Goal: Information Seeking & Learning: Learn about a topic

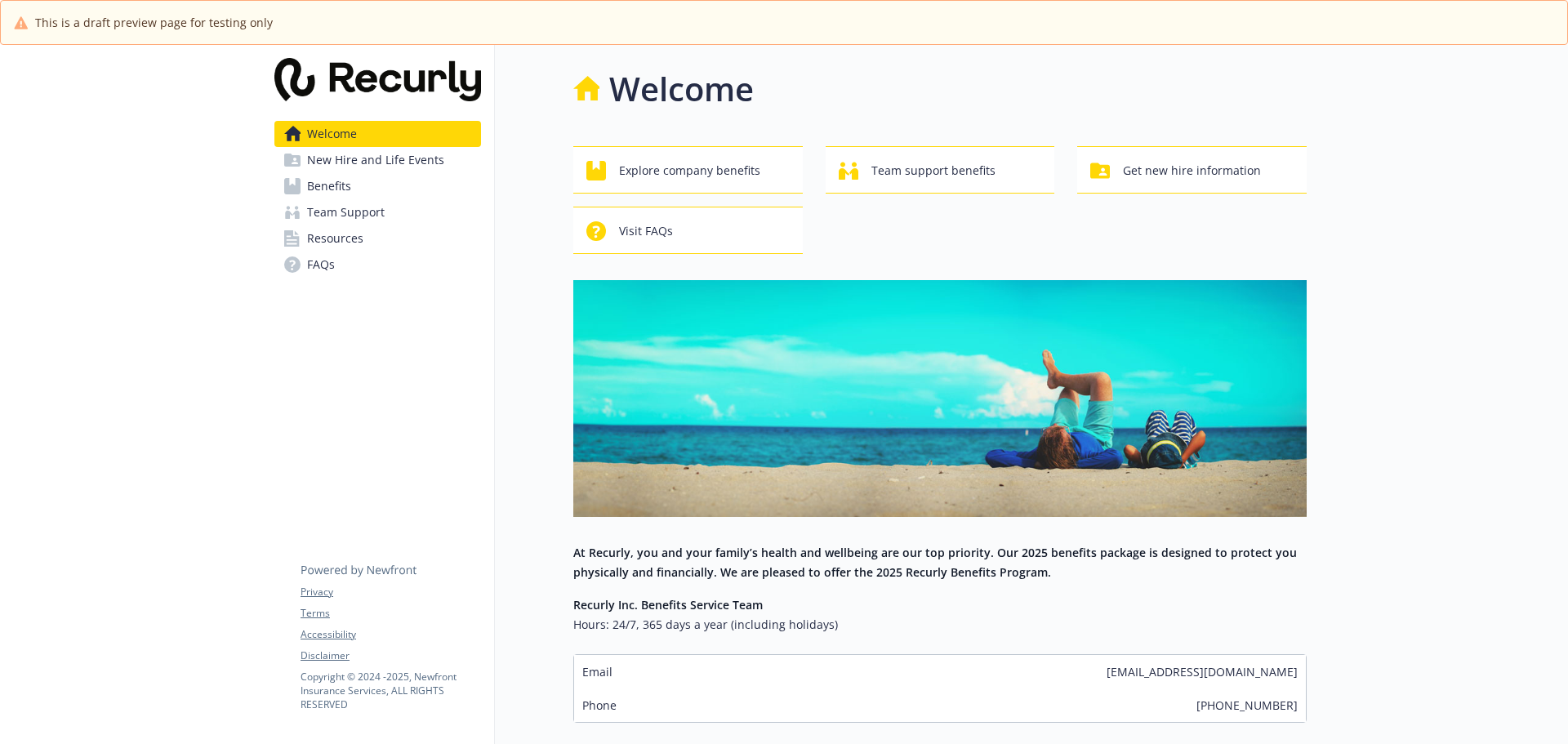
click at [351, 235] on span "Resources" at bounding box center [335, 238] width 56 height 26
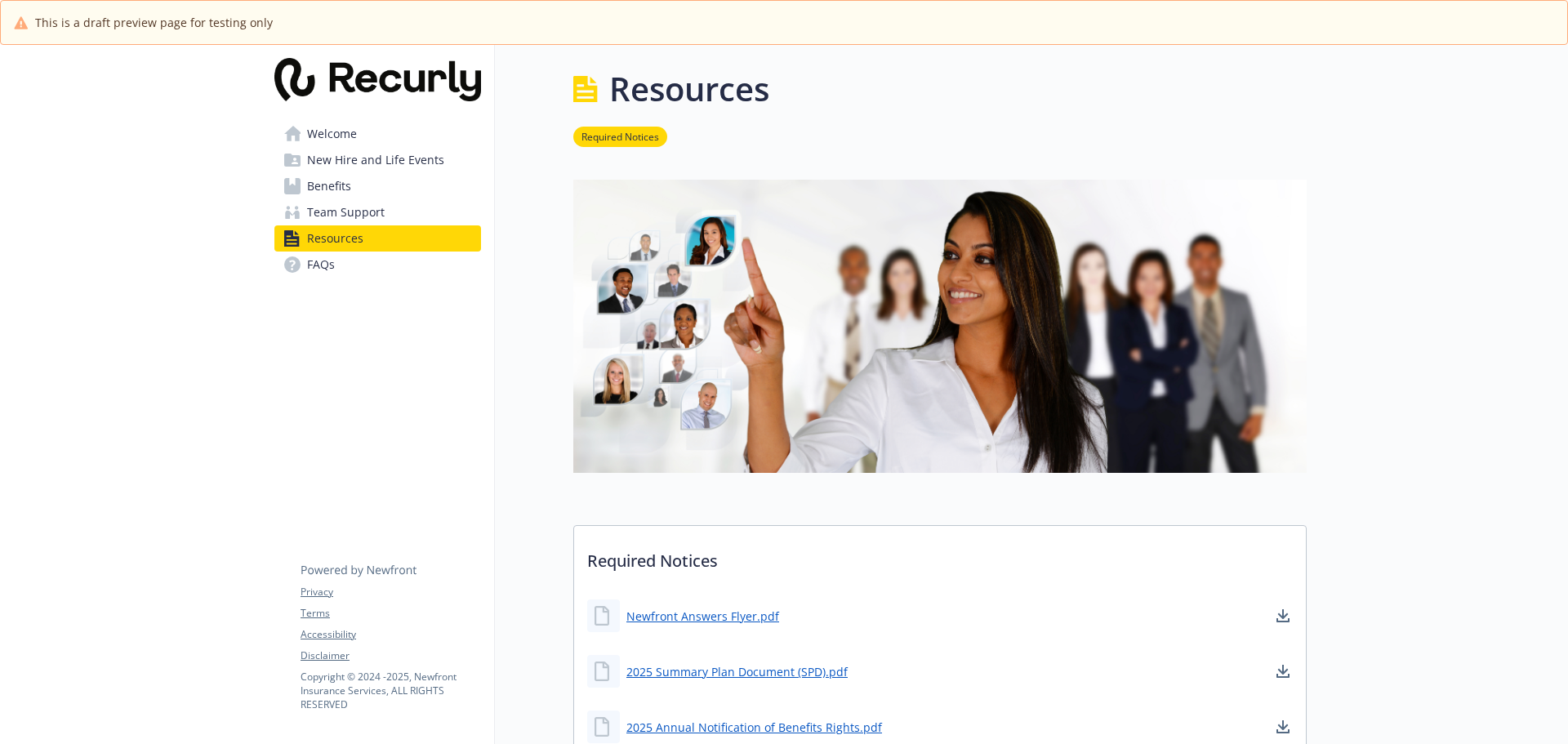
scroll to position [305, 0]
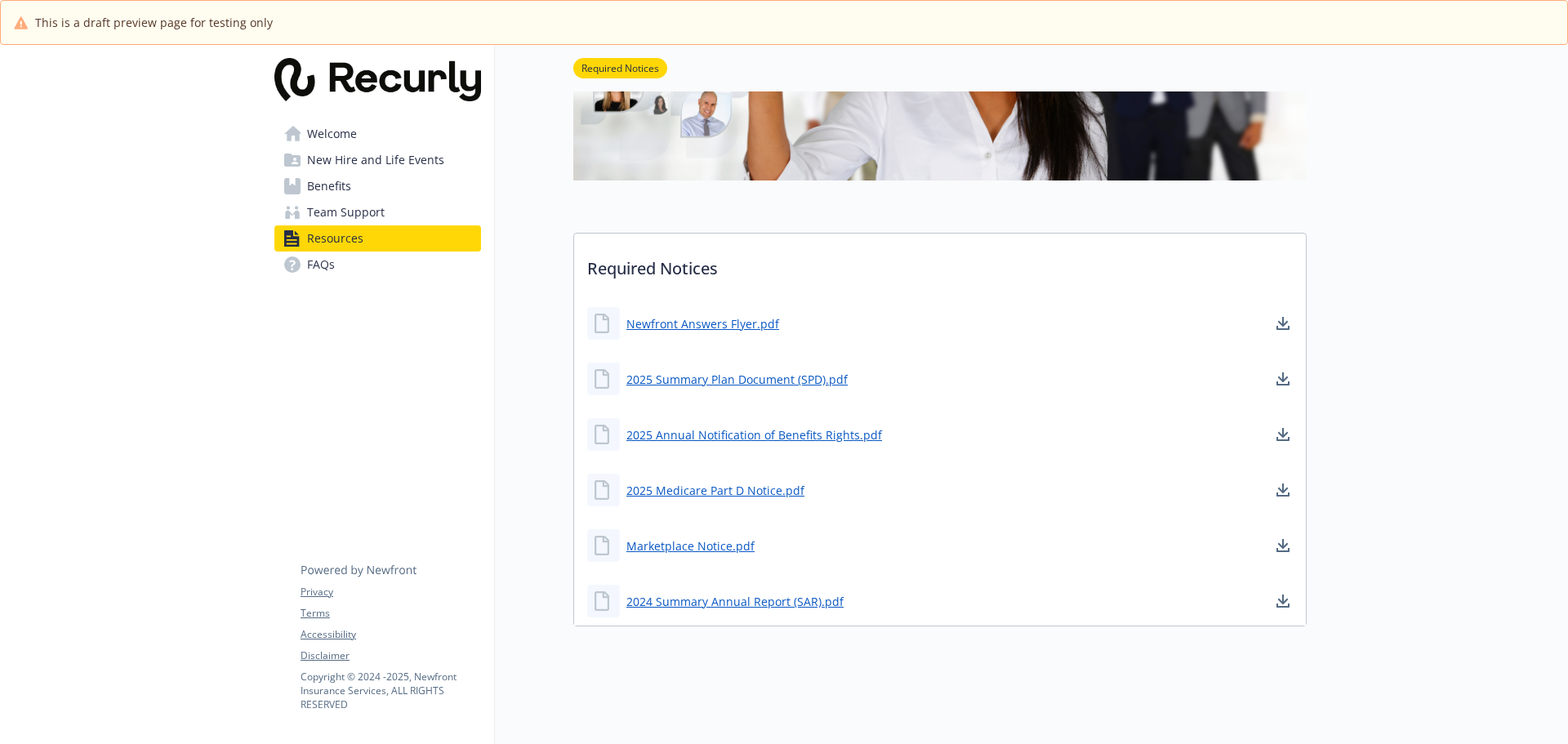
click at [379, 188] on link "Benefits" at bounding box center [377, 186] width 207 height 26
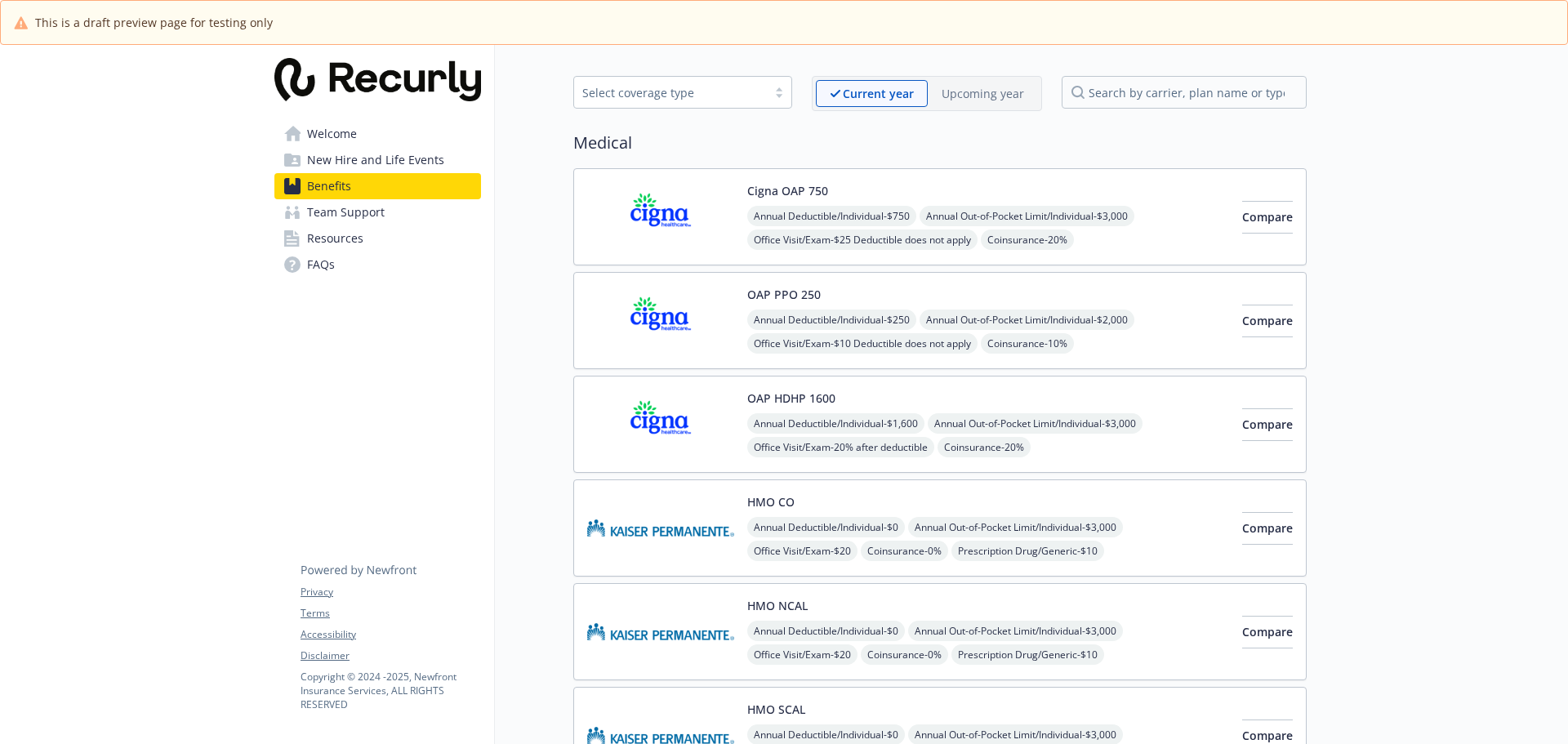
scroll to position [305, 0]
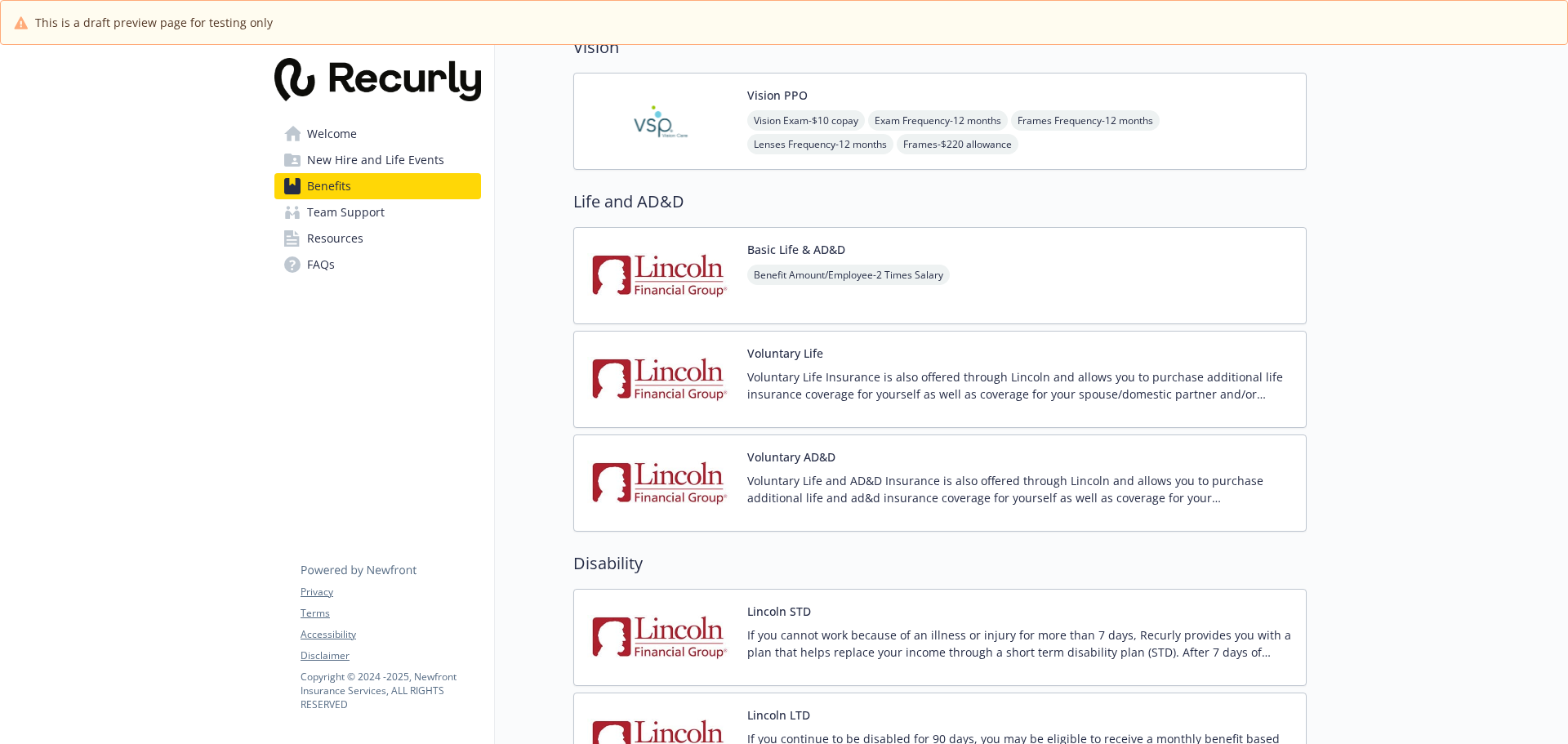
click at [648, 378] on img at bounding box center [660, 378] width 147 height 69
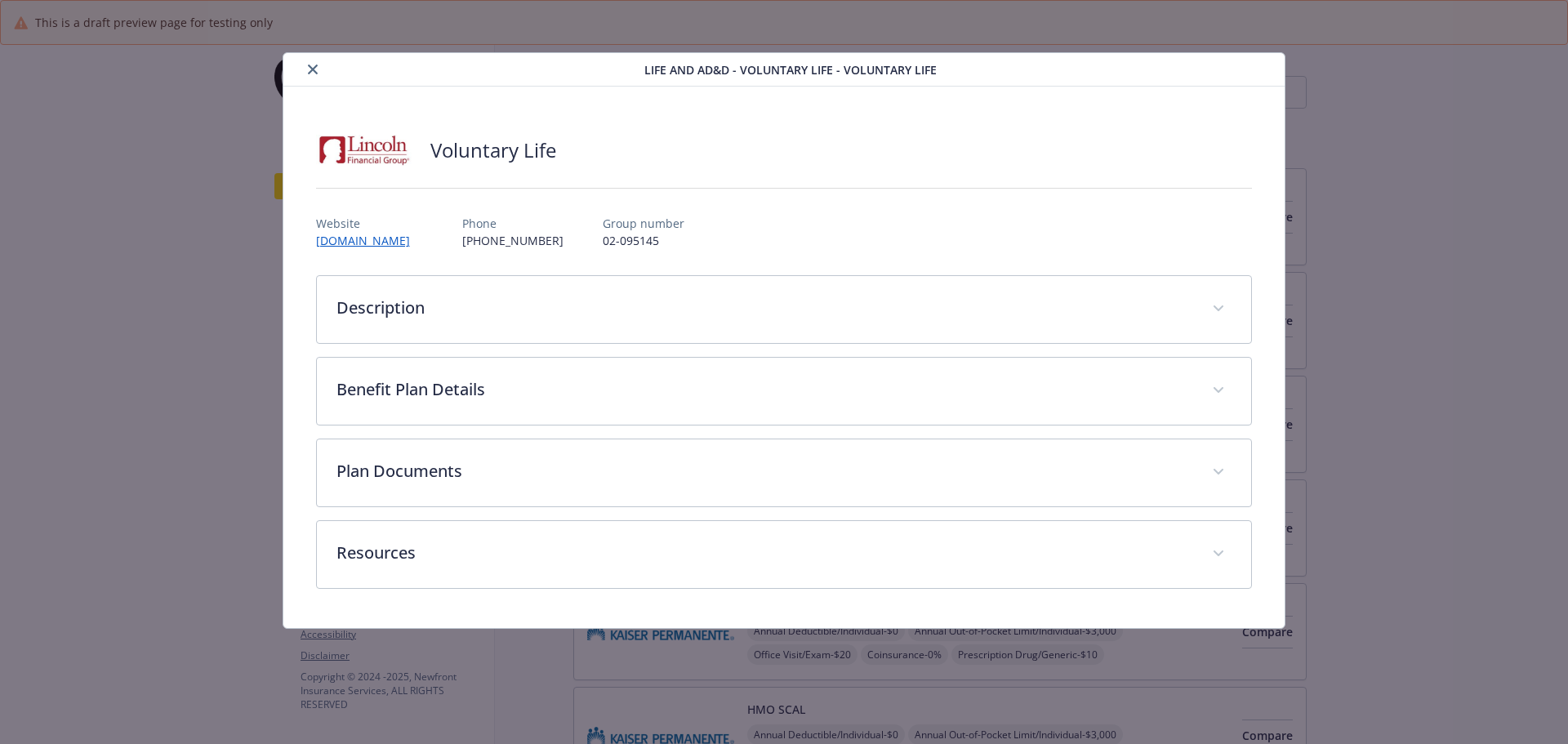
scroll to position [980, 0]
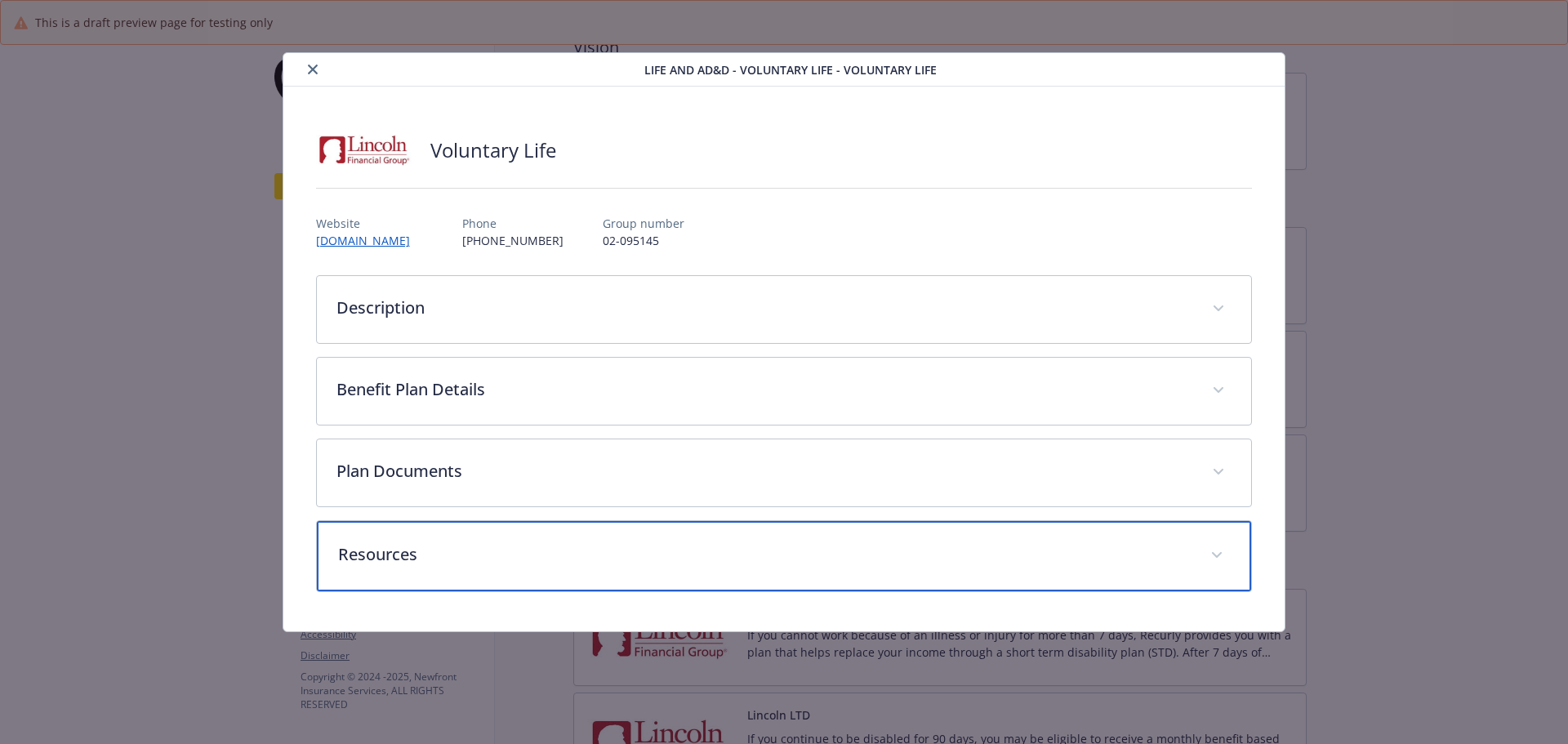
click at [661, 553] on p "Resources" at bounding box center [764, 554] width 854 height 25
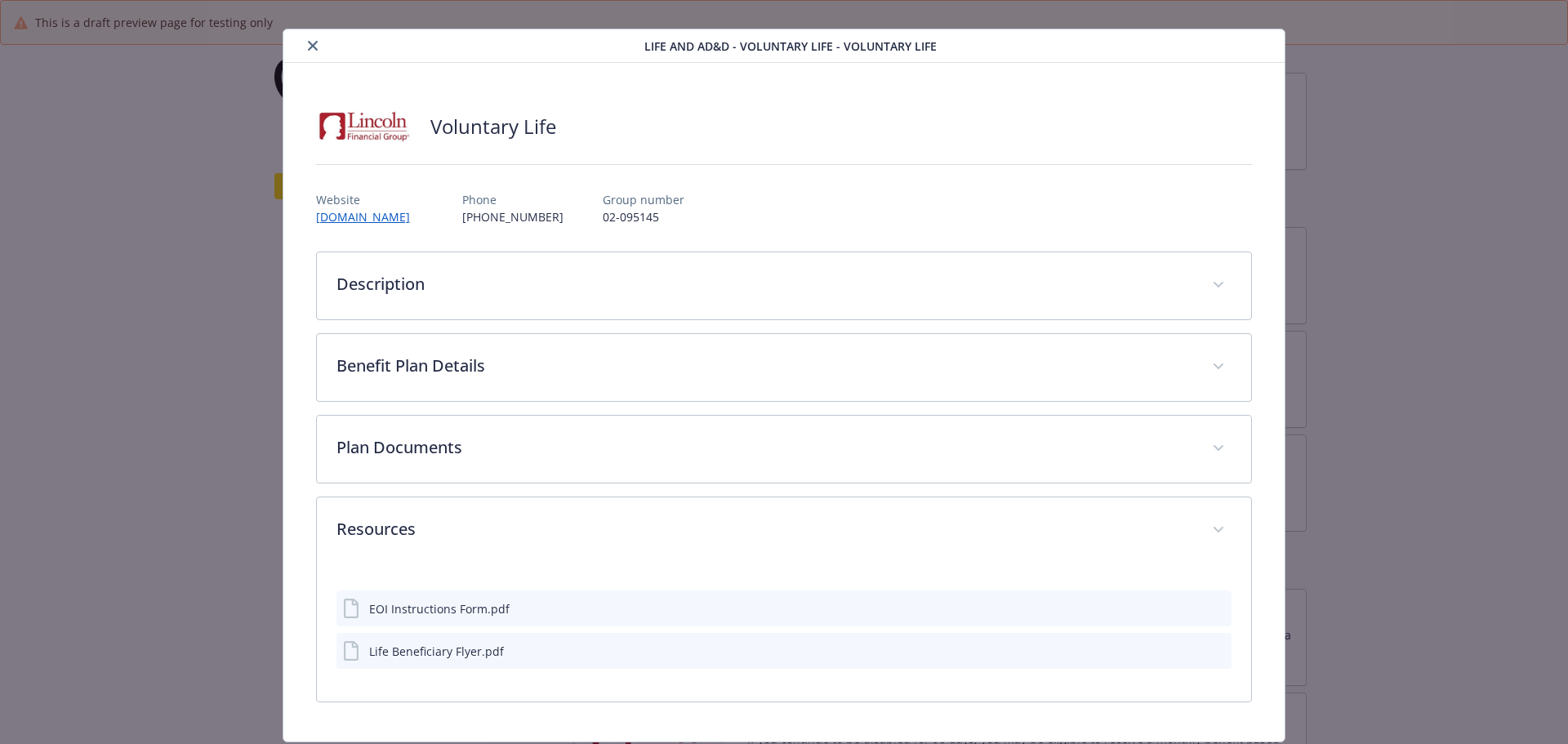
scroll to position [0, 0]
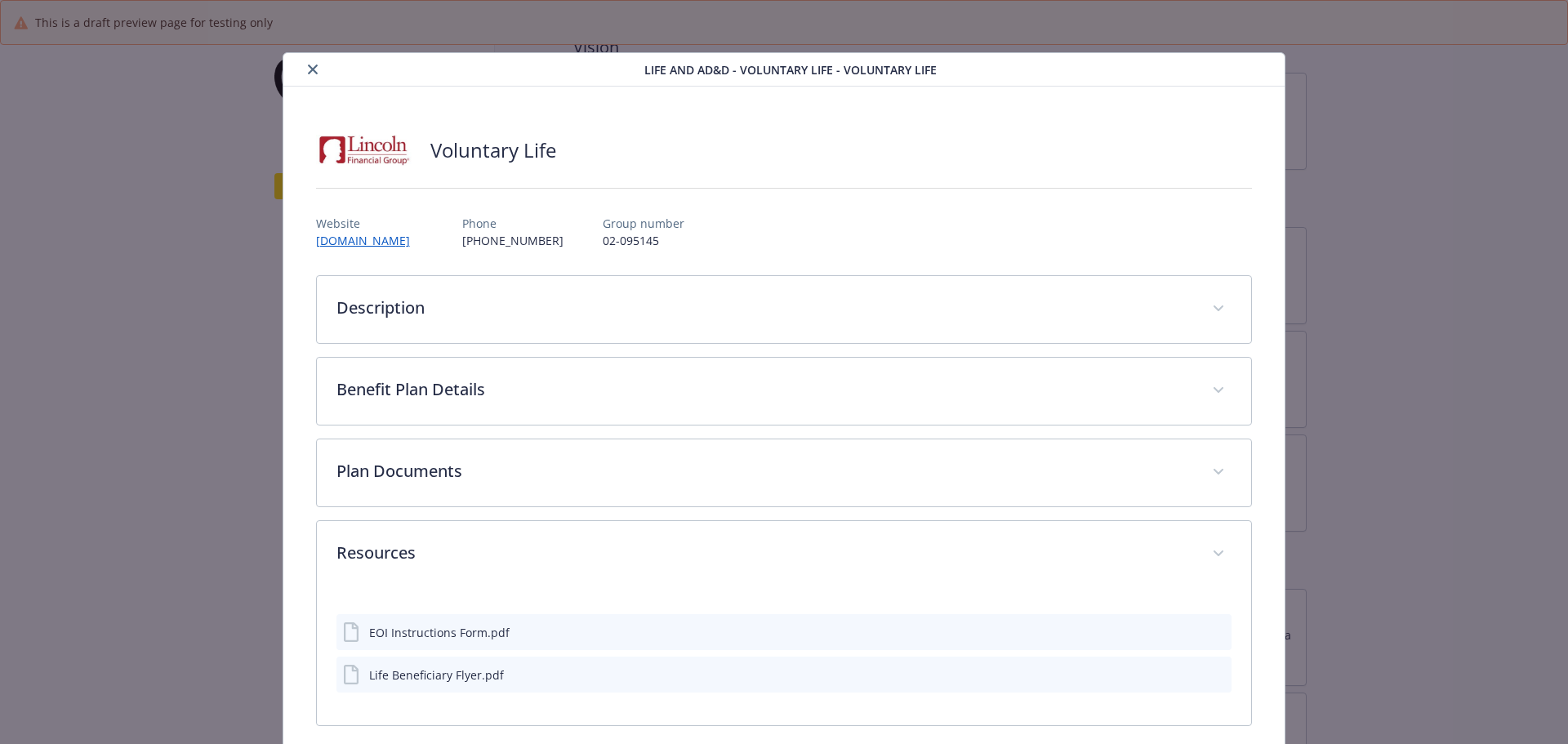
click at [1378, 489] on div "Life and AD&D - Voluntary Life - Voluntary Life Voluntary Life Website [DOMAIN_…" at bounding box center [784, 409] width 1254 height 714
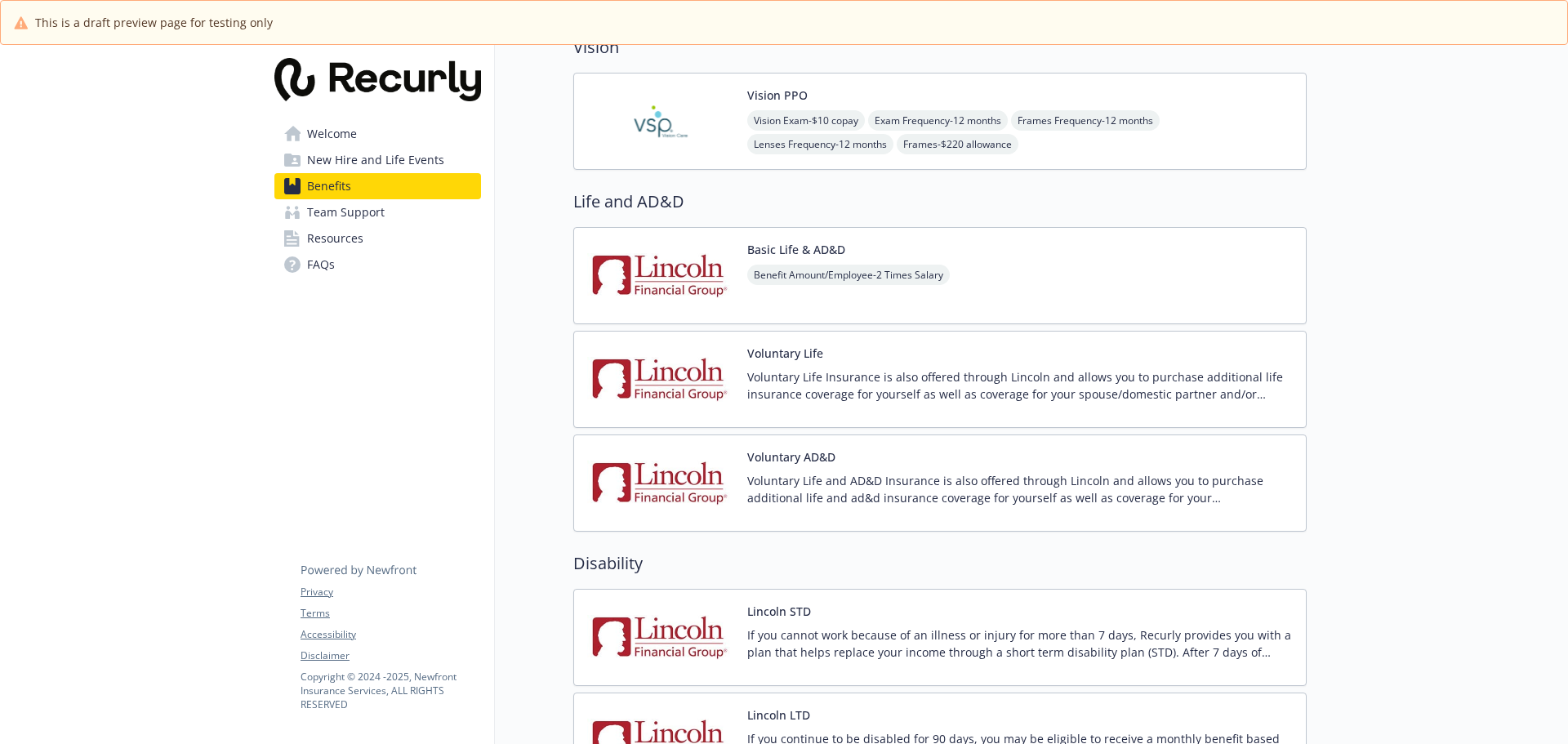
click at [359, 251] on span "Resources" at bounding box center [335, 238] width 56 height 26
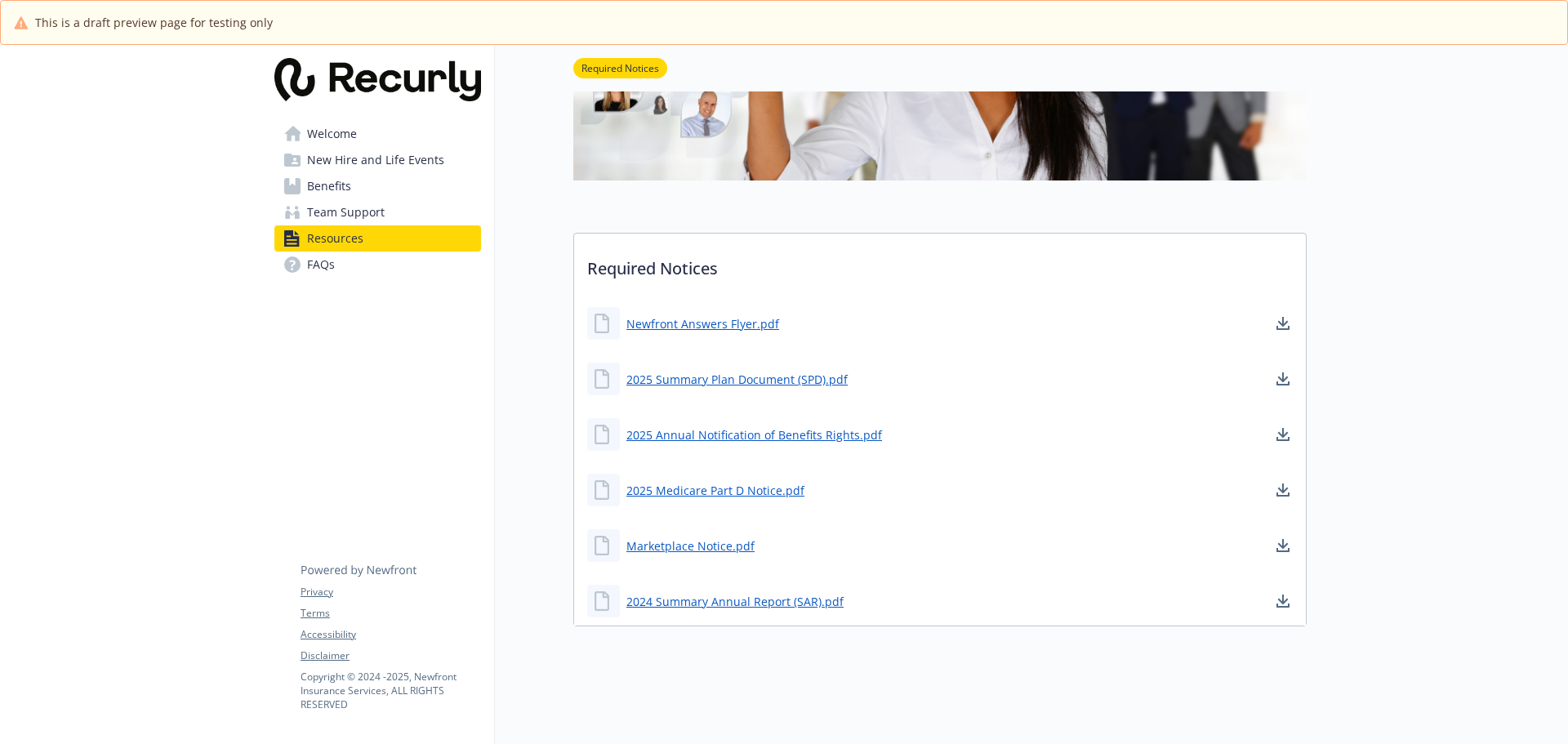
click at [412, 211] on link "Team Support" at bounding box center [377, 212] width 207 height 26
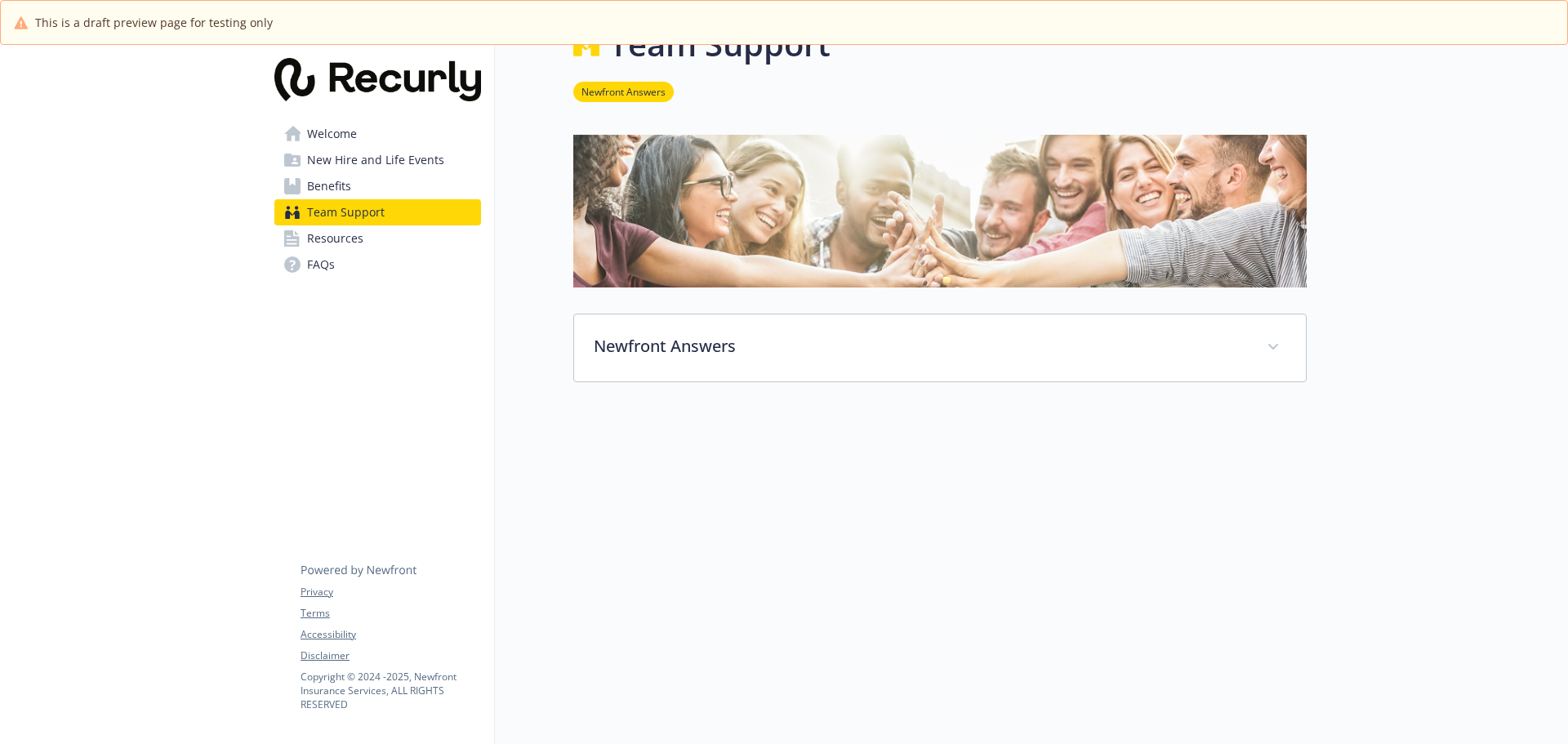
click at [393, 243] on link "Resources" at bounding box center [377, 238] width 207 height 26
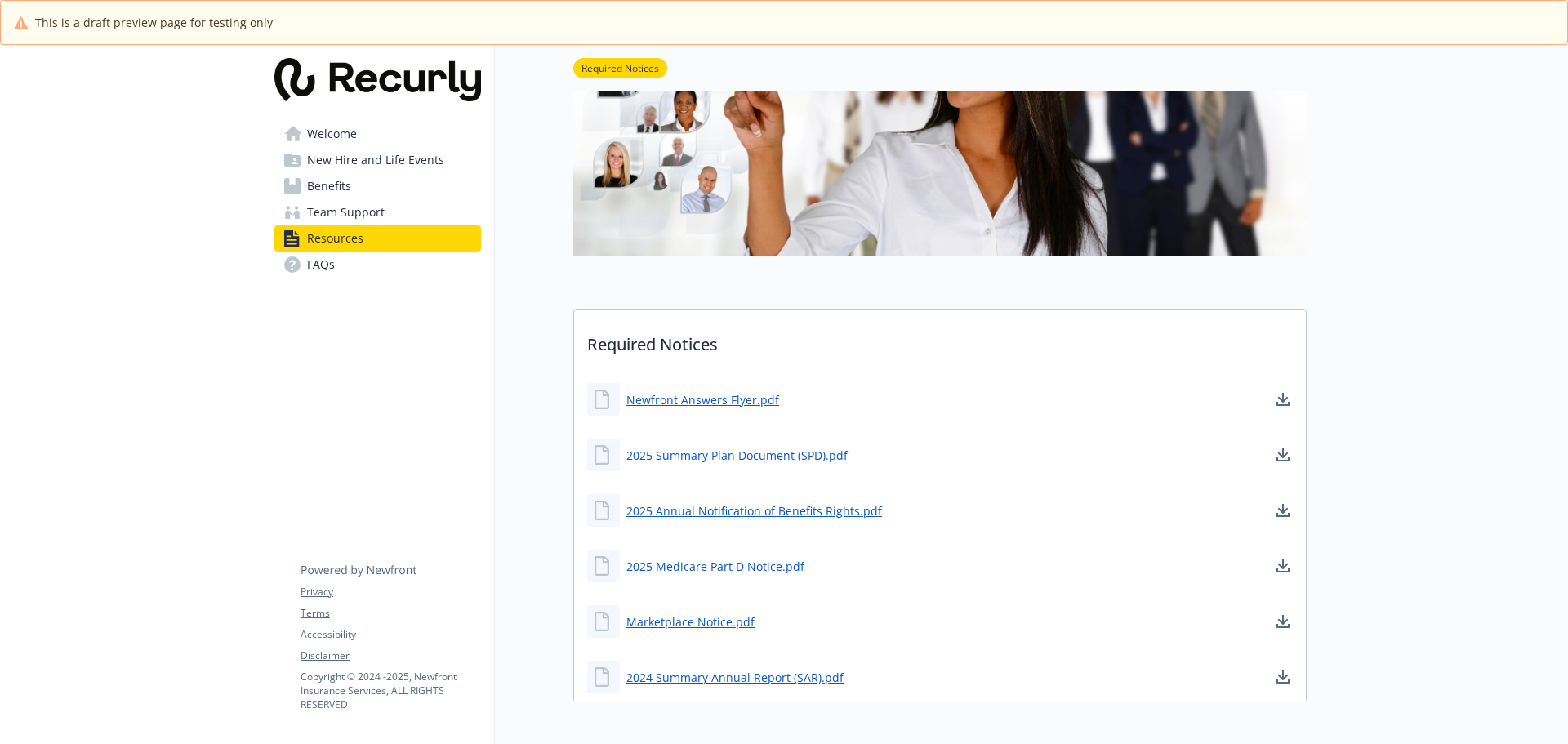
scroll to position [221, 0]
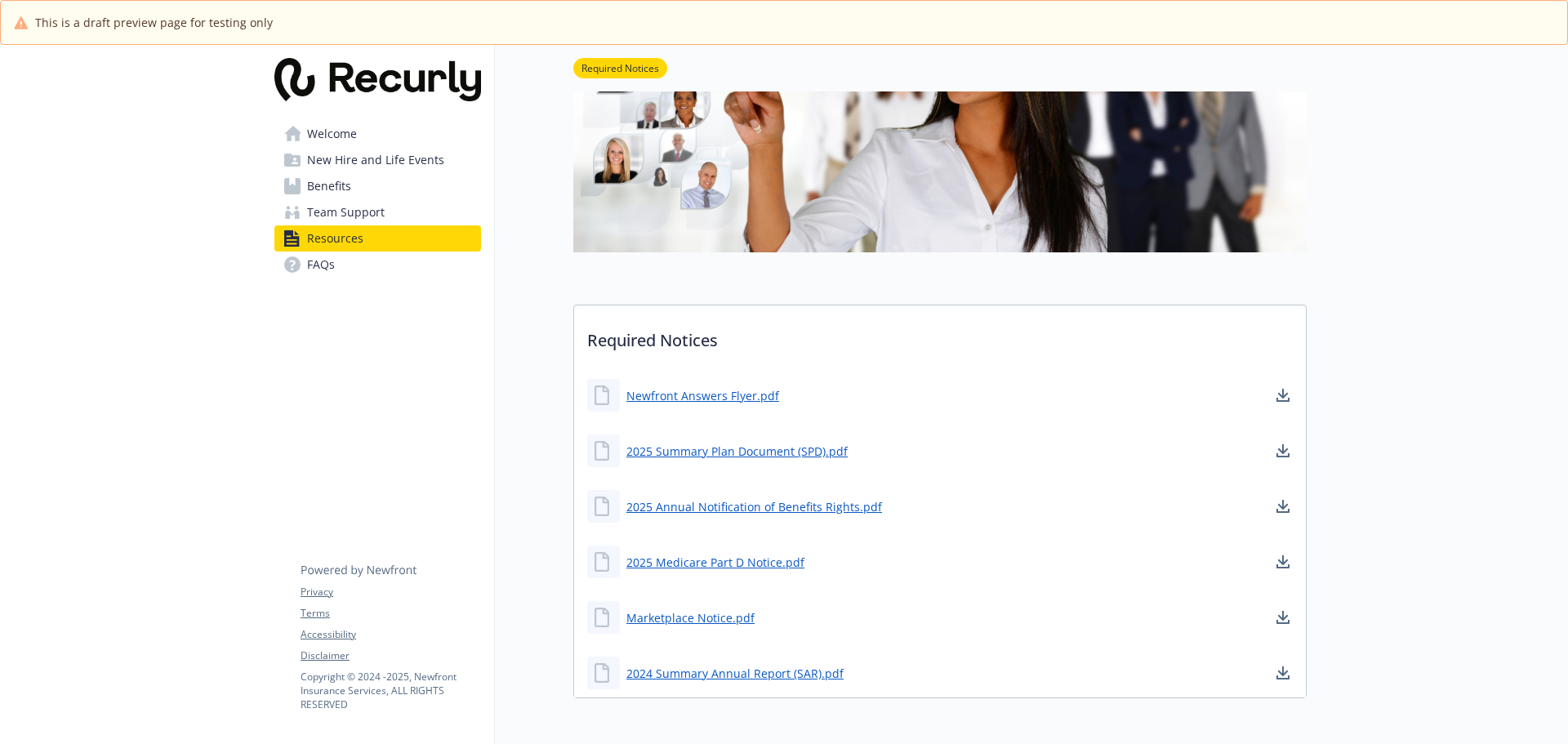
click at [431, 166] on span "New Hire and Life Events" at bounding box center [376, 160] width 138 height 26
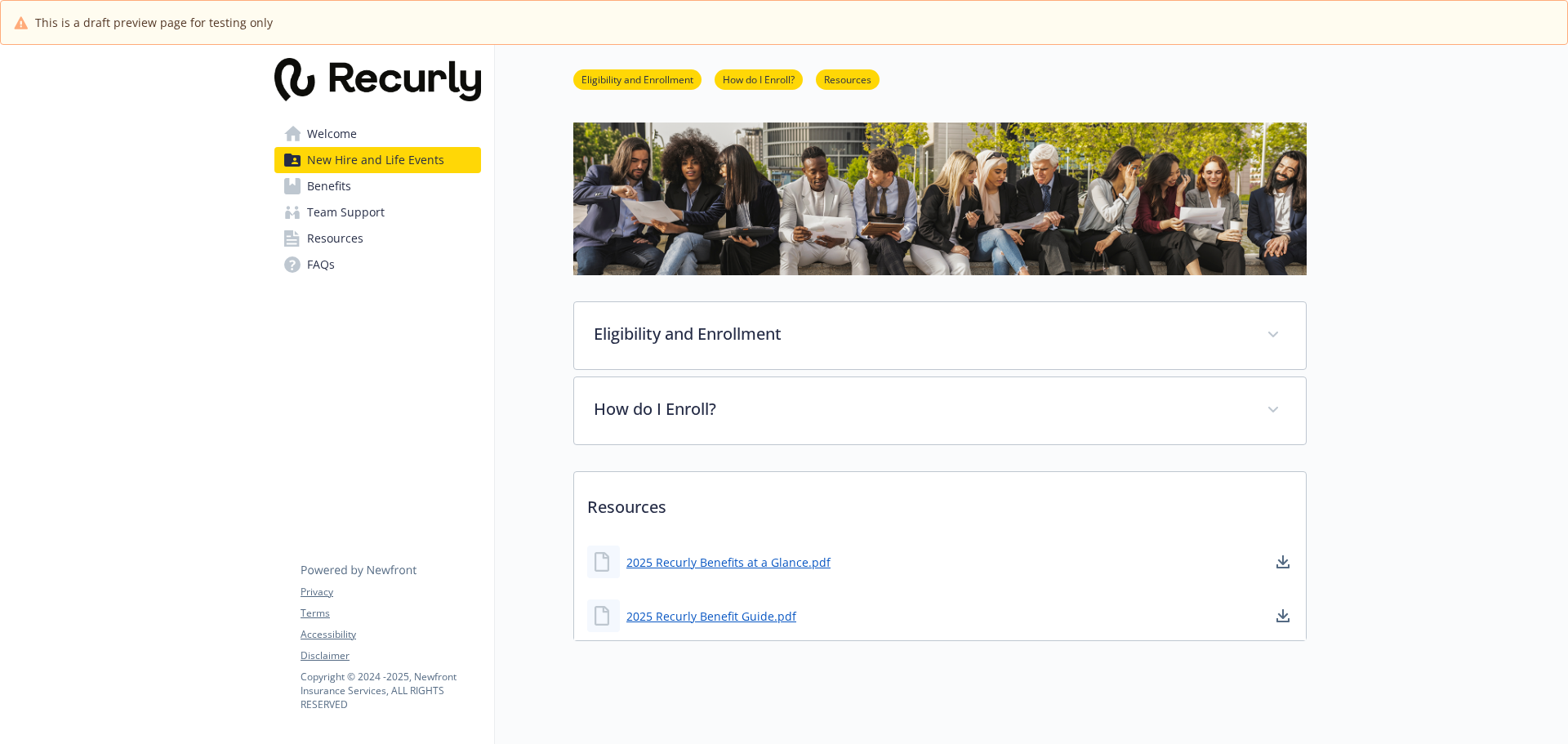
scroll to position [84, 0]
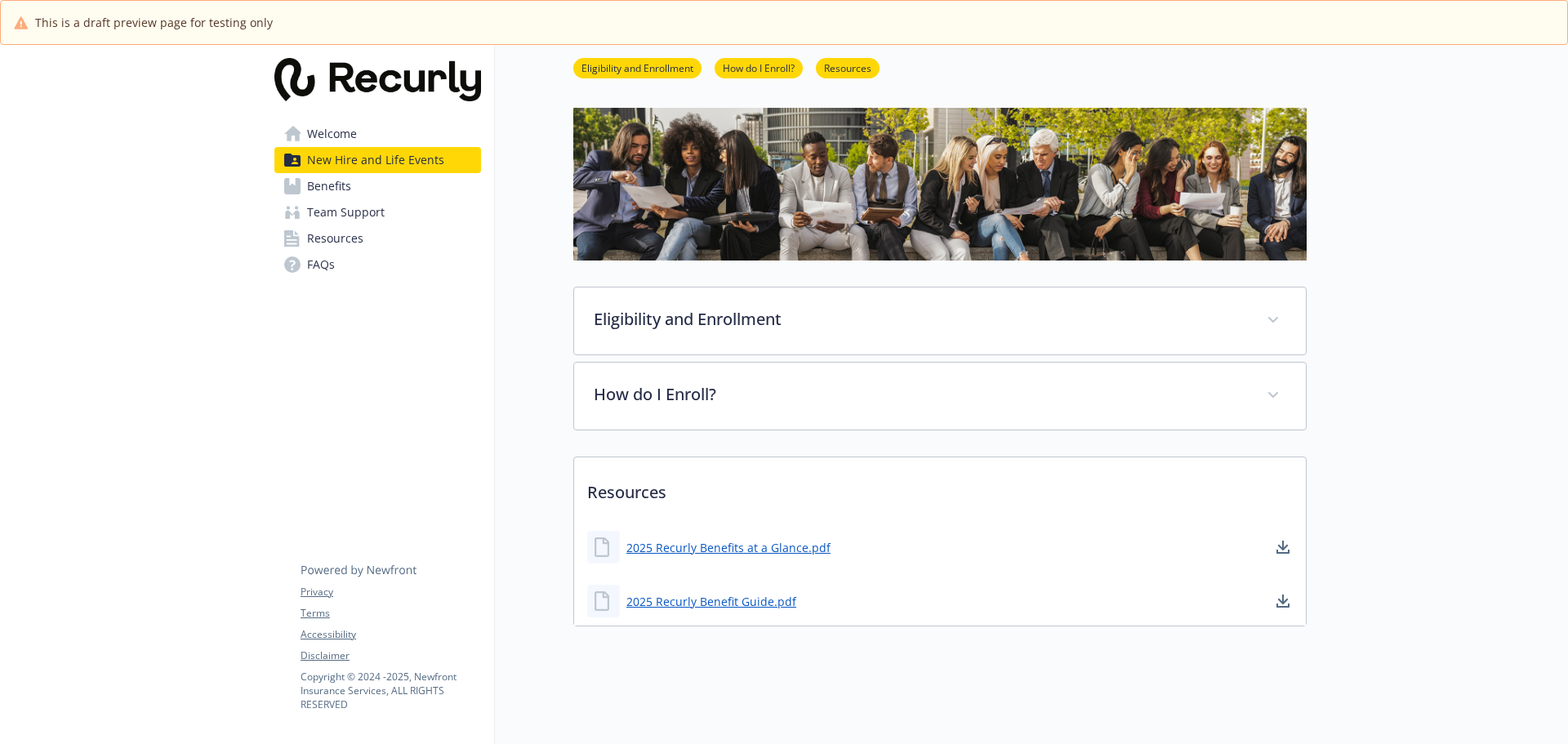
click at [417, 187] on link "Benefits" at bounding box center [377, 186] width 207 height 26
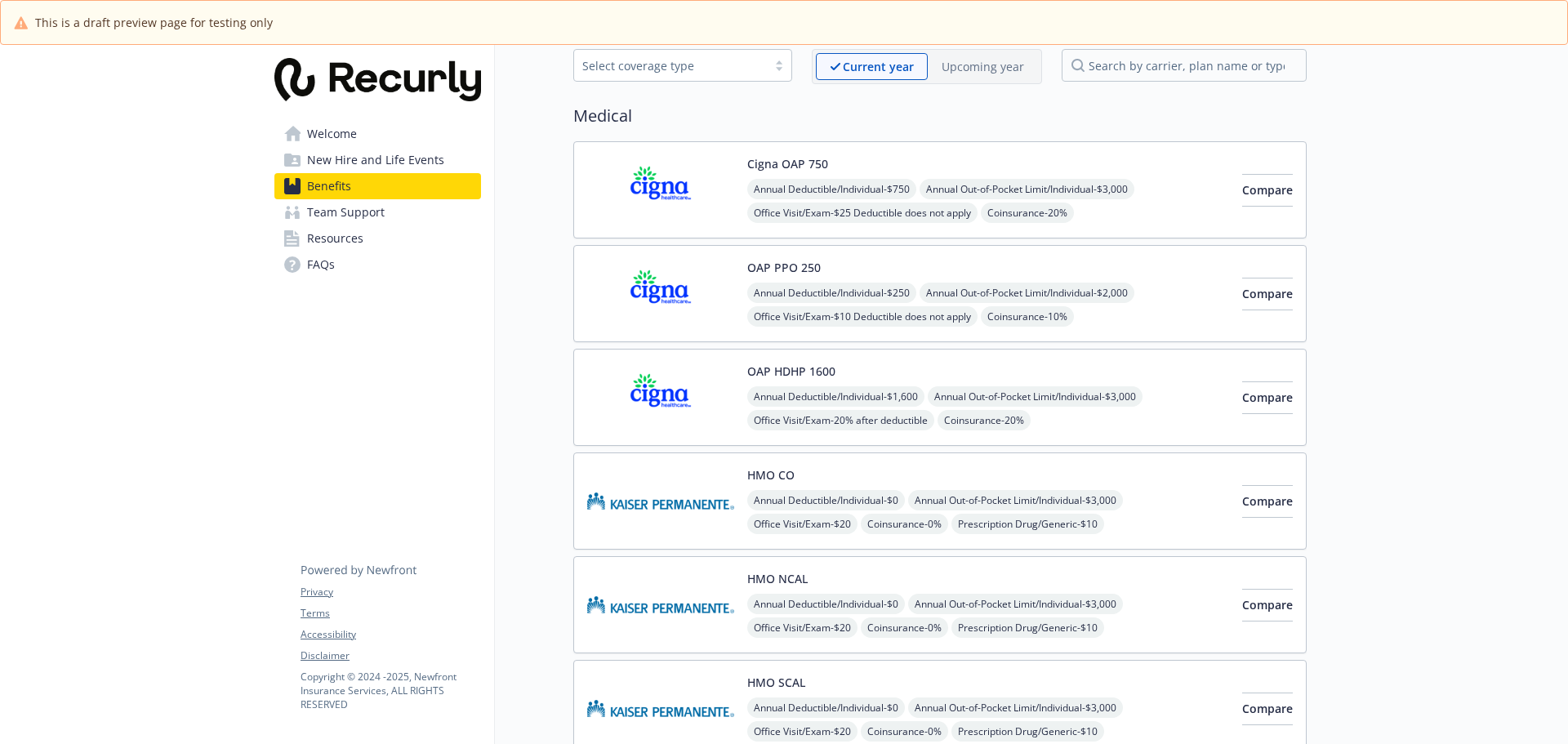
click at [428, 159] on span "New Hire and Life Events" at bounding box center [376, 160] width 138 height 26
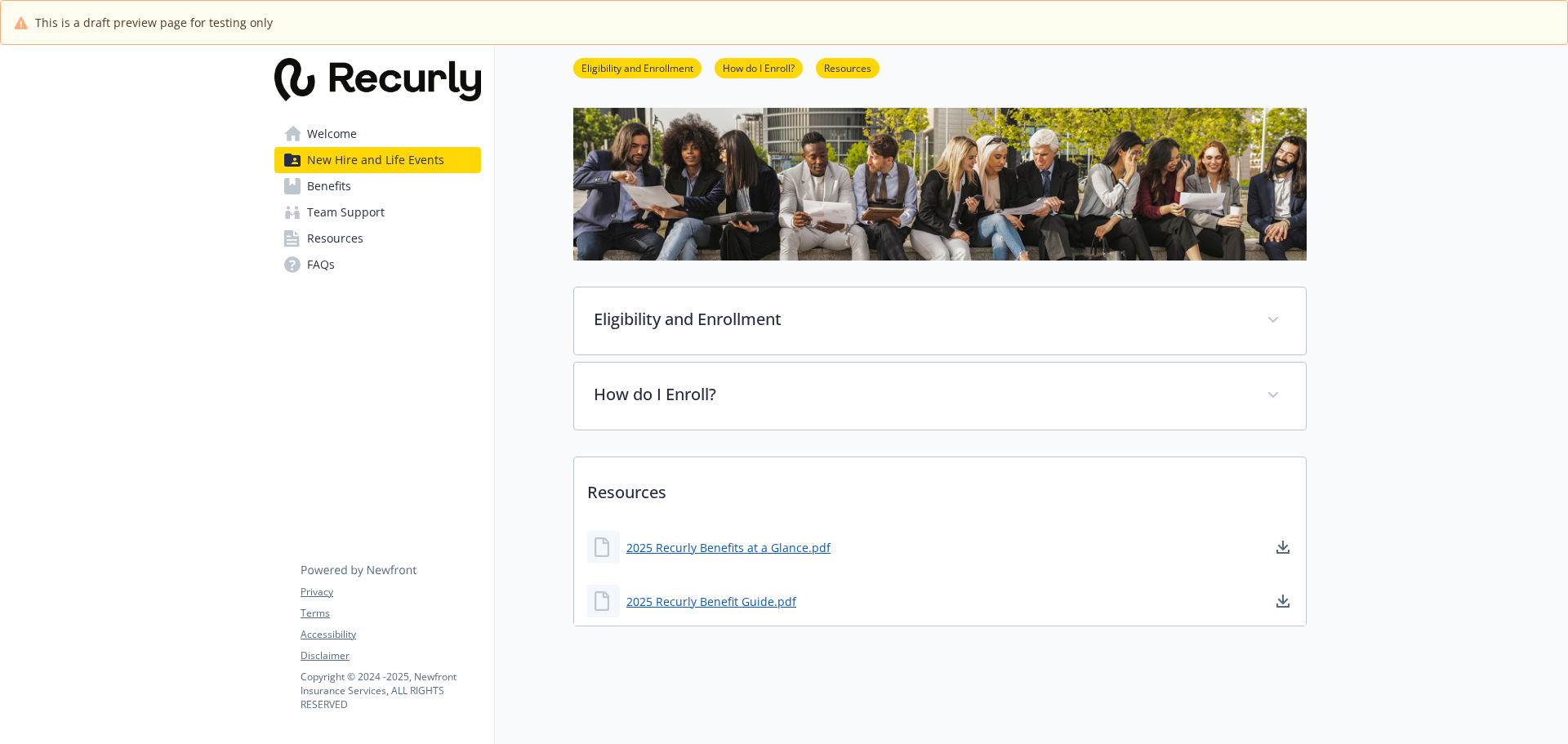
click at [379, 133] on link "Welcome" at bounding box center [377, 134] width 207 height 26
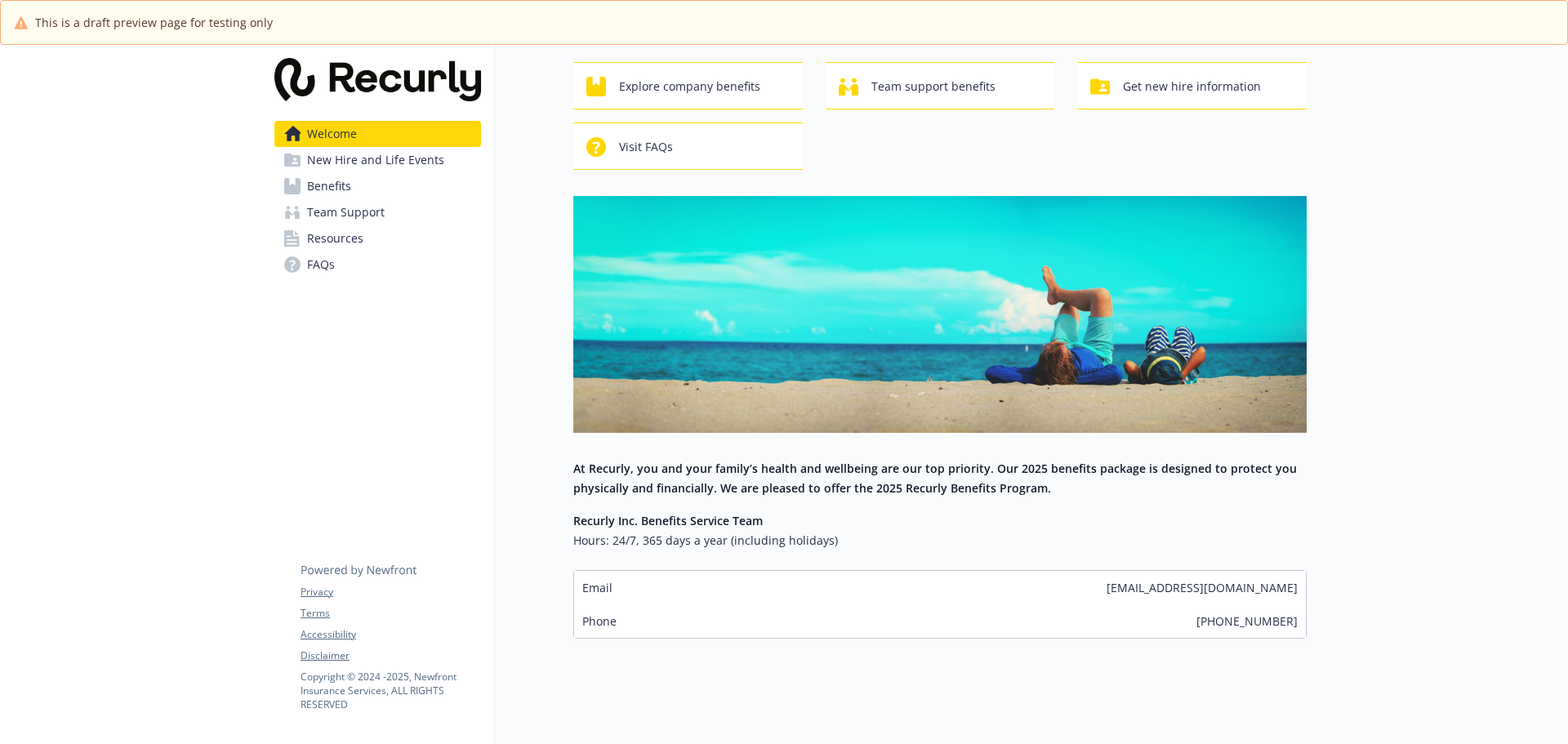
click at [366, 181] on link "Benefits" at bounding box center [377, 186] width 207 height 26
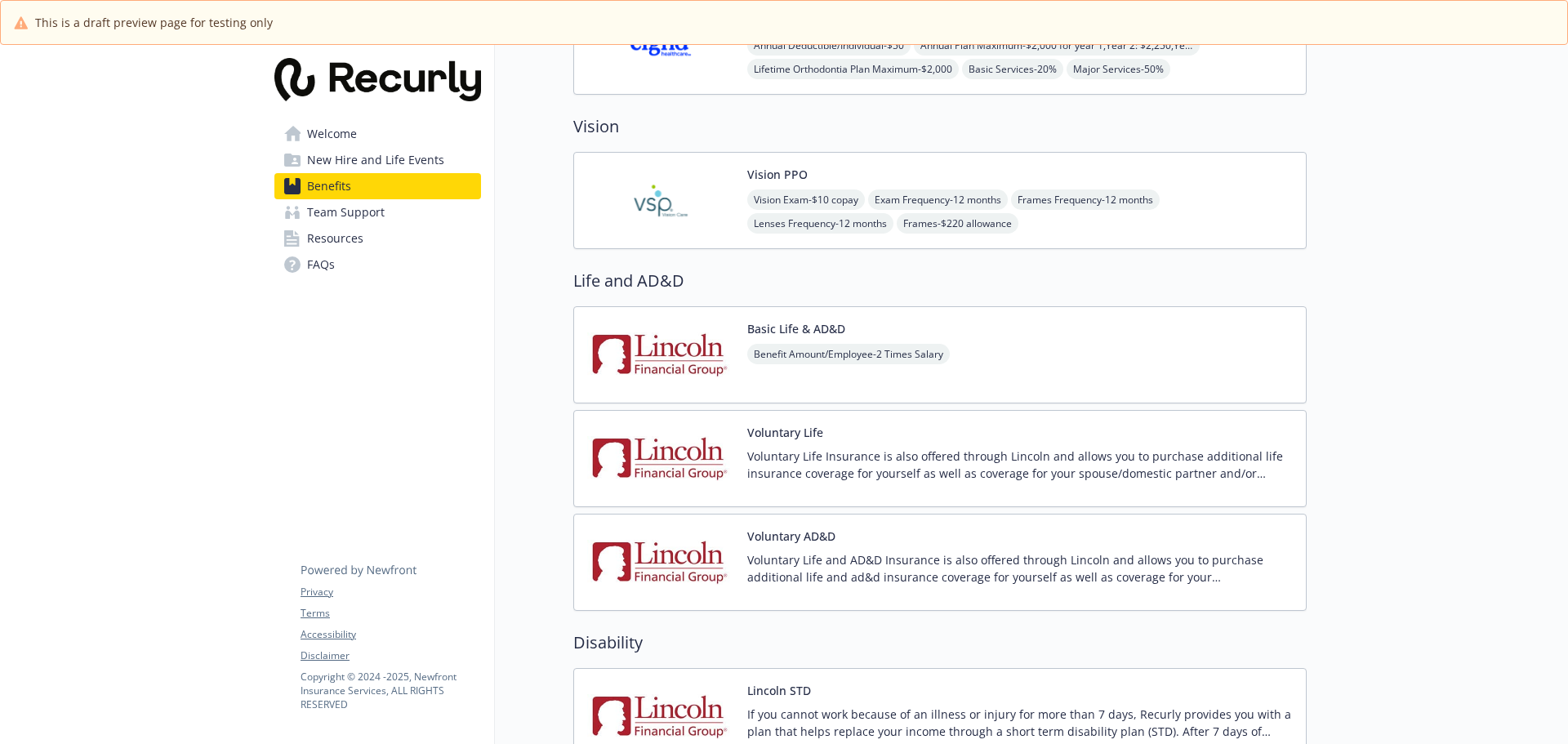
click at [675, 350] on img at bounding box center [660, 354] width 147 height 69
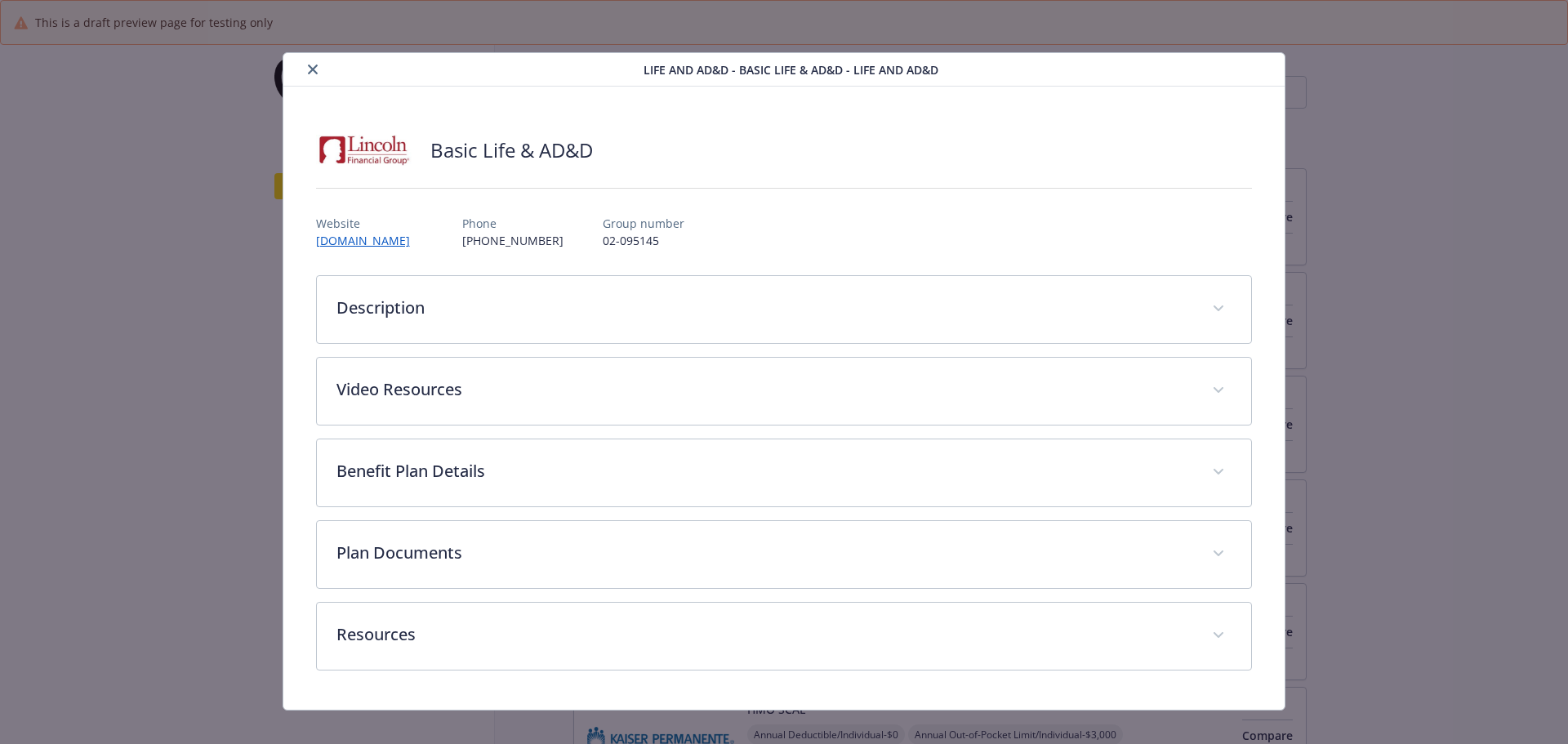
scroll to position [901, 0]
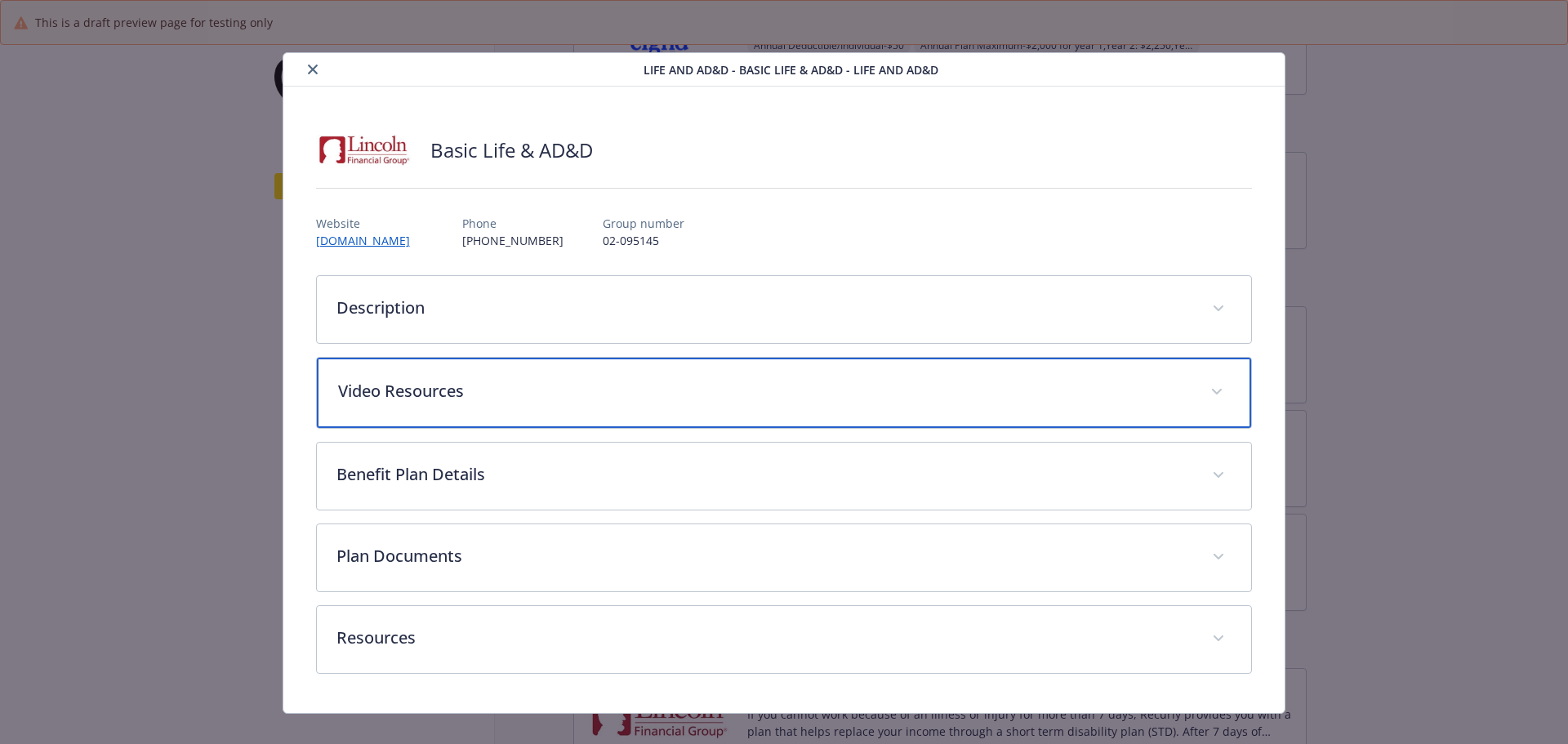
click at [835, 392] on p "Video Resources" at bounding box center [764, 391] width 854 height 25
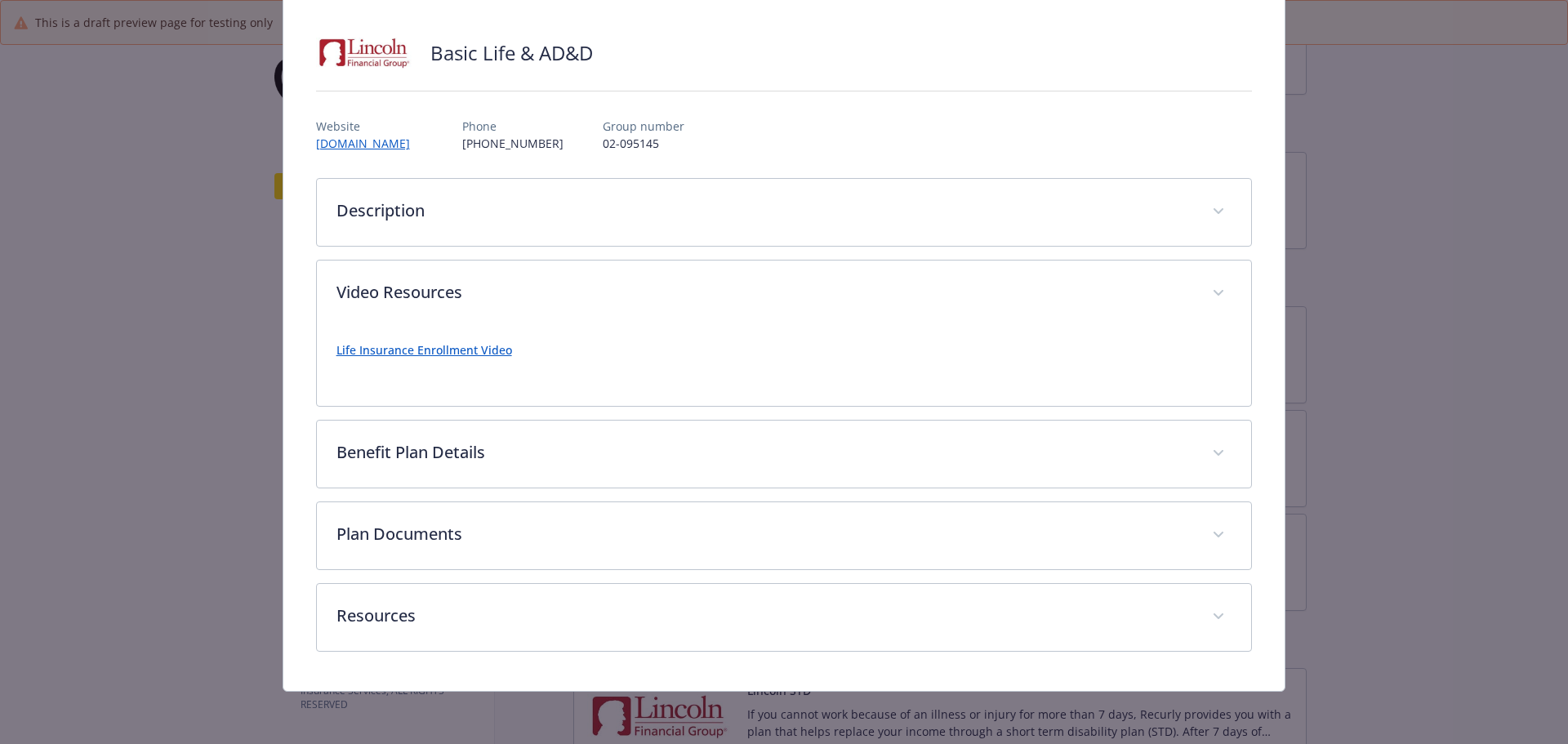
scroll to position [97, 0]
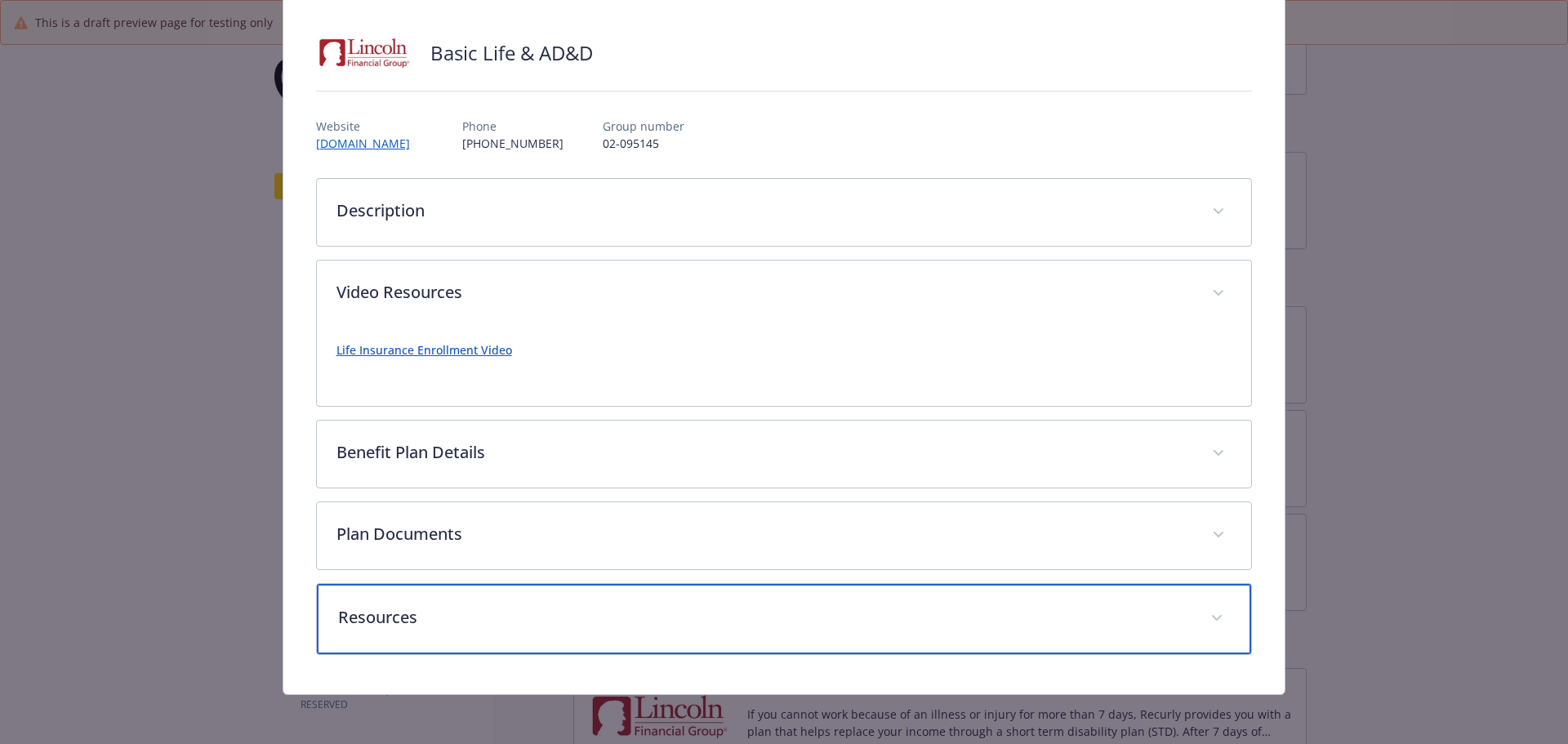
click at [774, 618] on p "Resources" at bounding box center [764, 618] width 854 height 25
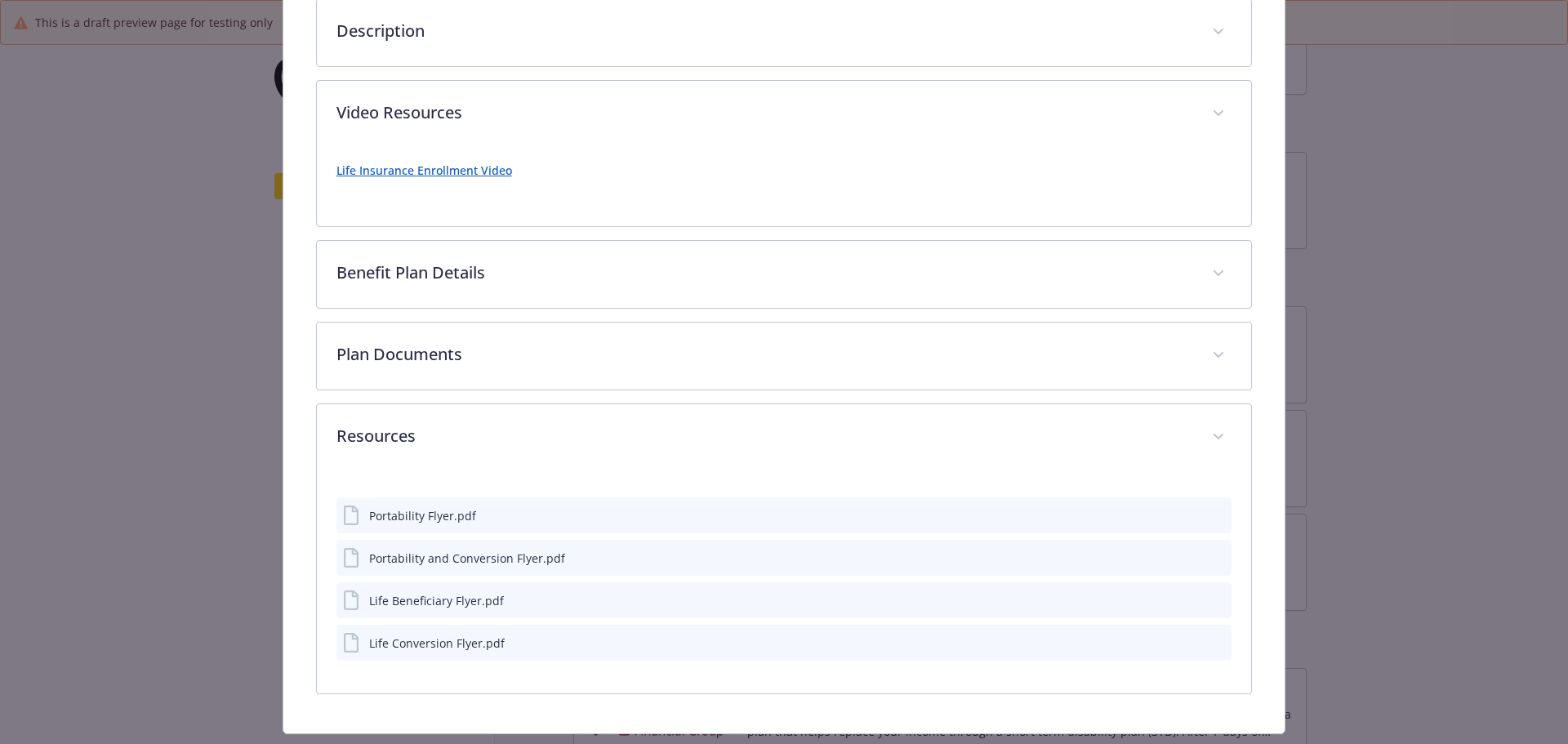
scroll to position [237, 0]
